Goal: Share content

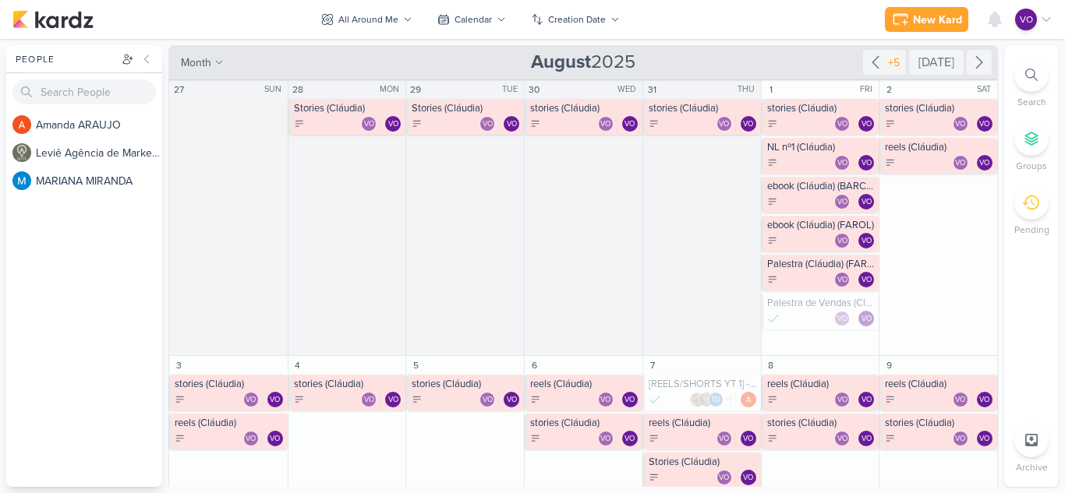
scroll to position [390, 0]
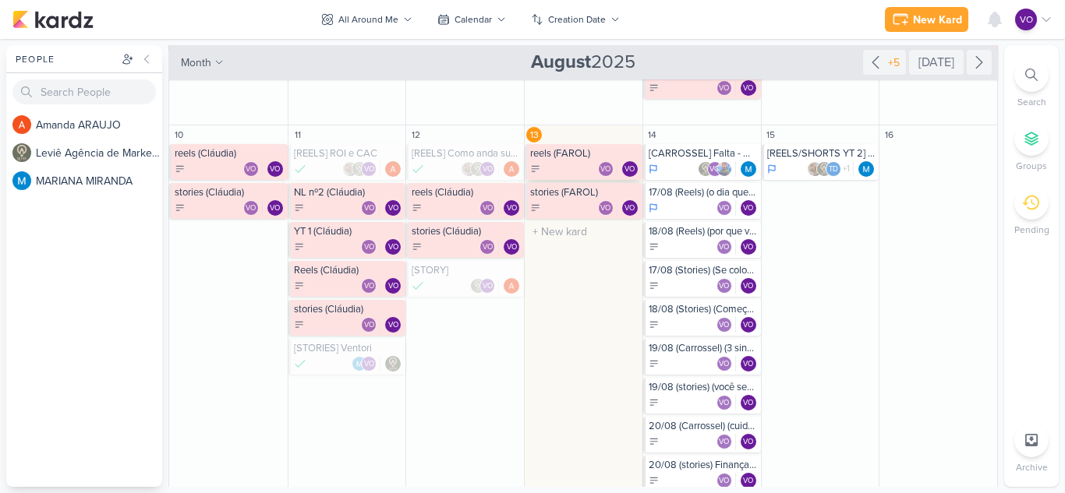
click at [572, 164] on div "VO VO" at bounding box center [584, 169] width 109 height 16
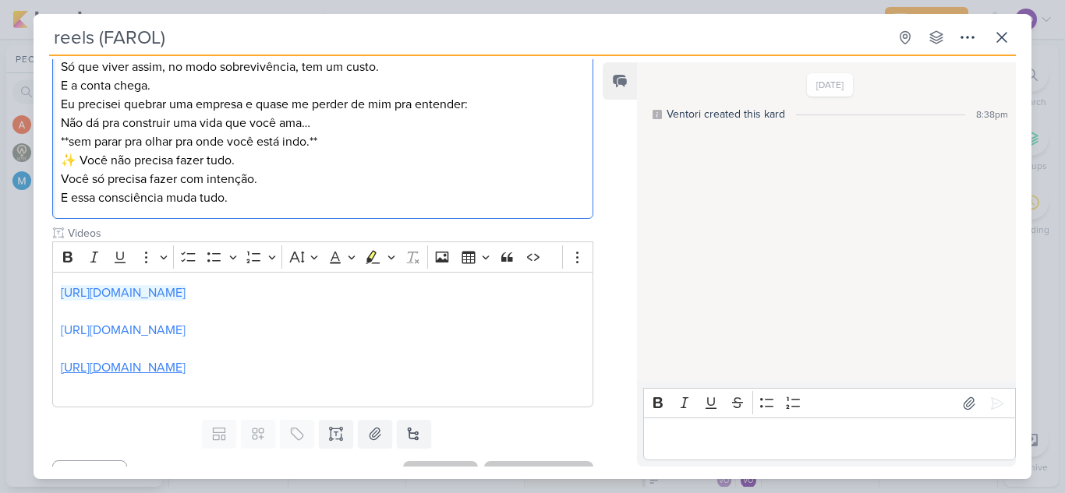
scroll to position [872, 0]
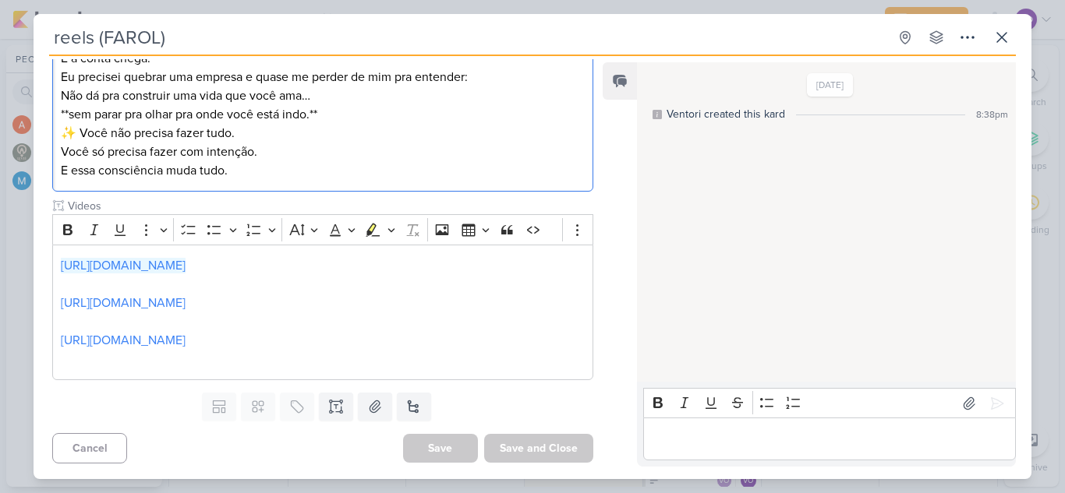
drag, startPoint x: 61, startPoint y: 250, endPoint x: 324, endPoint y: 191, distance: 269.3
click at [324, 191] on div "Tinha dias em que parecia que eu passava o dia todo ocupada… e não tinha feito …" at bounding box center [322, 49] width 541 height 286
copy div "Tinha dias em que parecia que eu passava o dia todo ocupada… e não tinha feito …"
